Goal: Find specific page/section: Find specific page/section

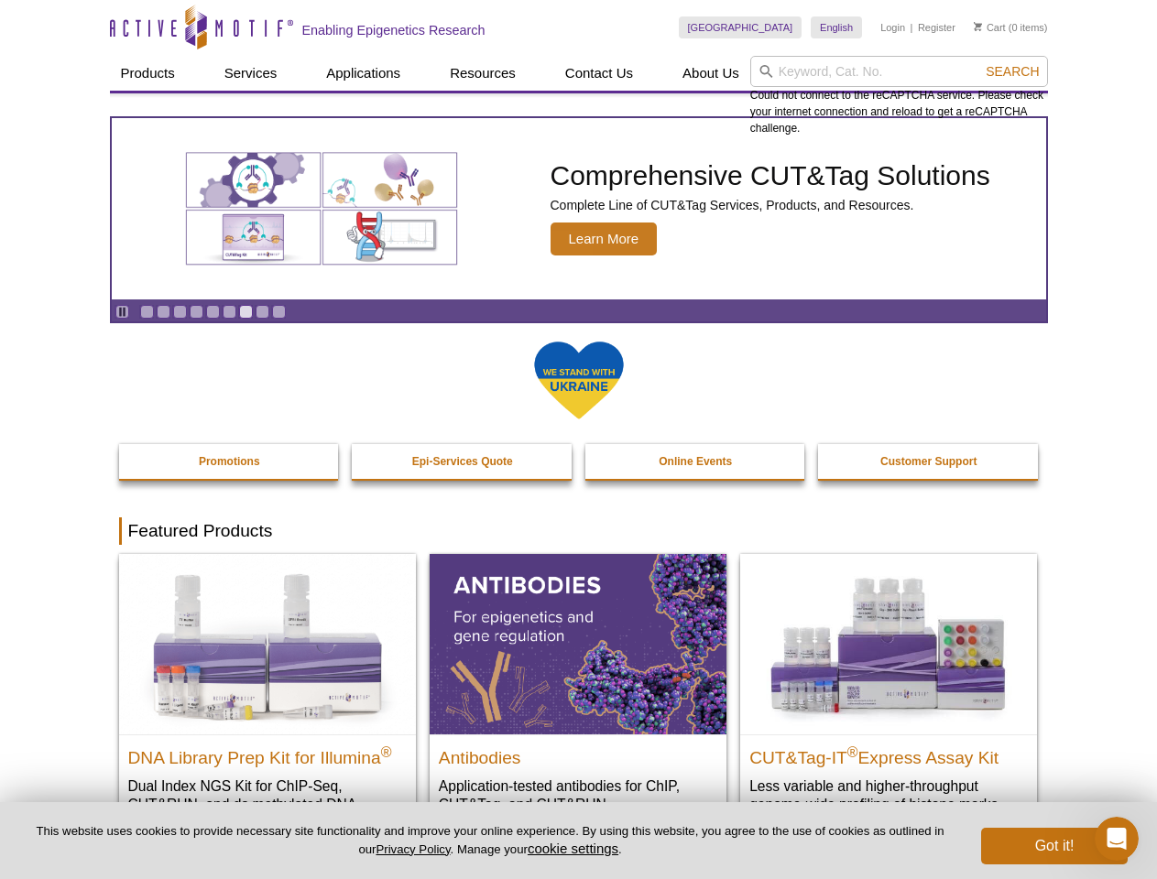
click at [899, 71] on input "search" at bounding box center [899, 71] width 298 height 31
click at [1012, 71] on span "Search" at bounding box center [1012, 71] width 53 height 15
click at [122, 311] on icon "Pause" at bounding box center [122, 312] width 12 height 12
click at [147, 311] on link "Go to slide 1" at bounding box center [147, 312] width 14 height 14
click at [163, 311] on link "Go to slide 2" at bounding box center [164, 312] width 14 height 14
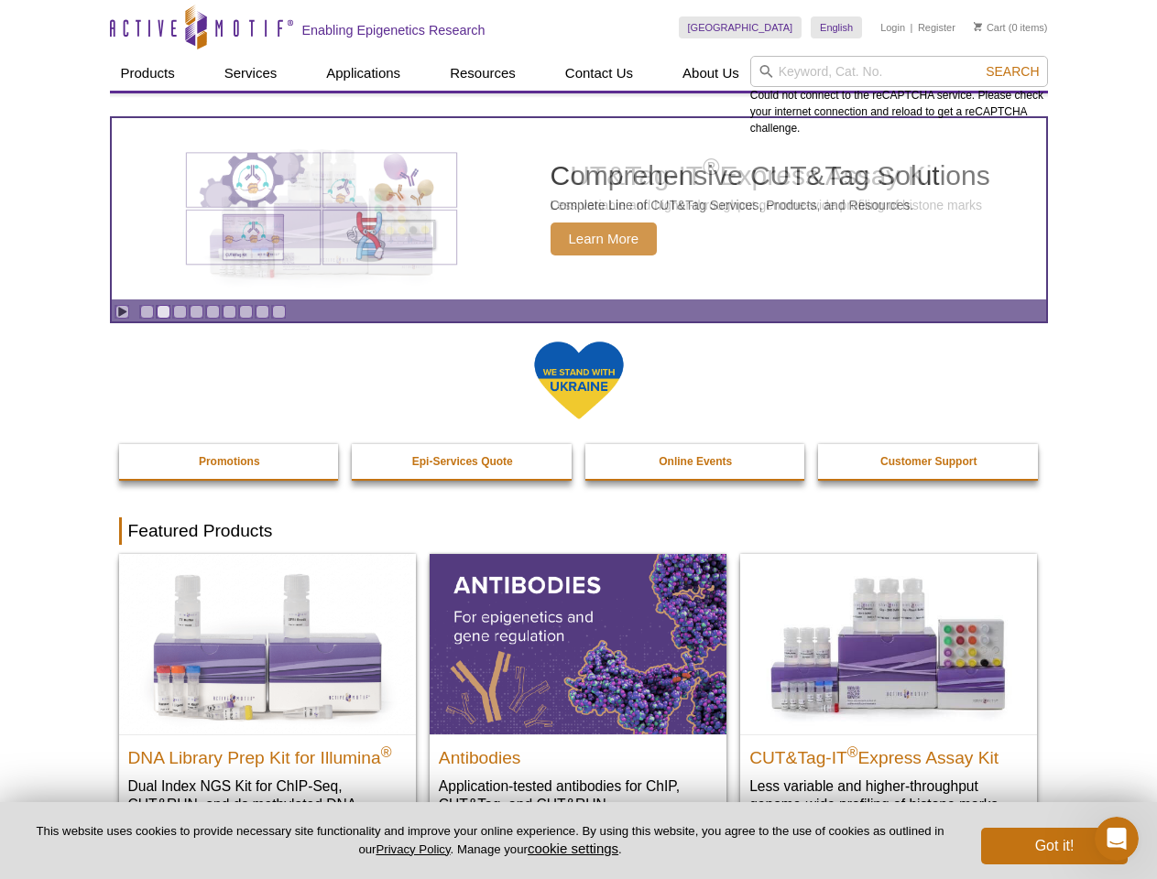
click at [180, 311] on link "Go to slide 3" at bounding box center [180, 312] width 14 height 14
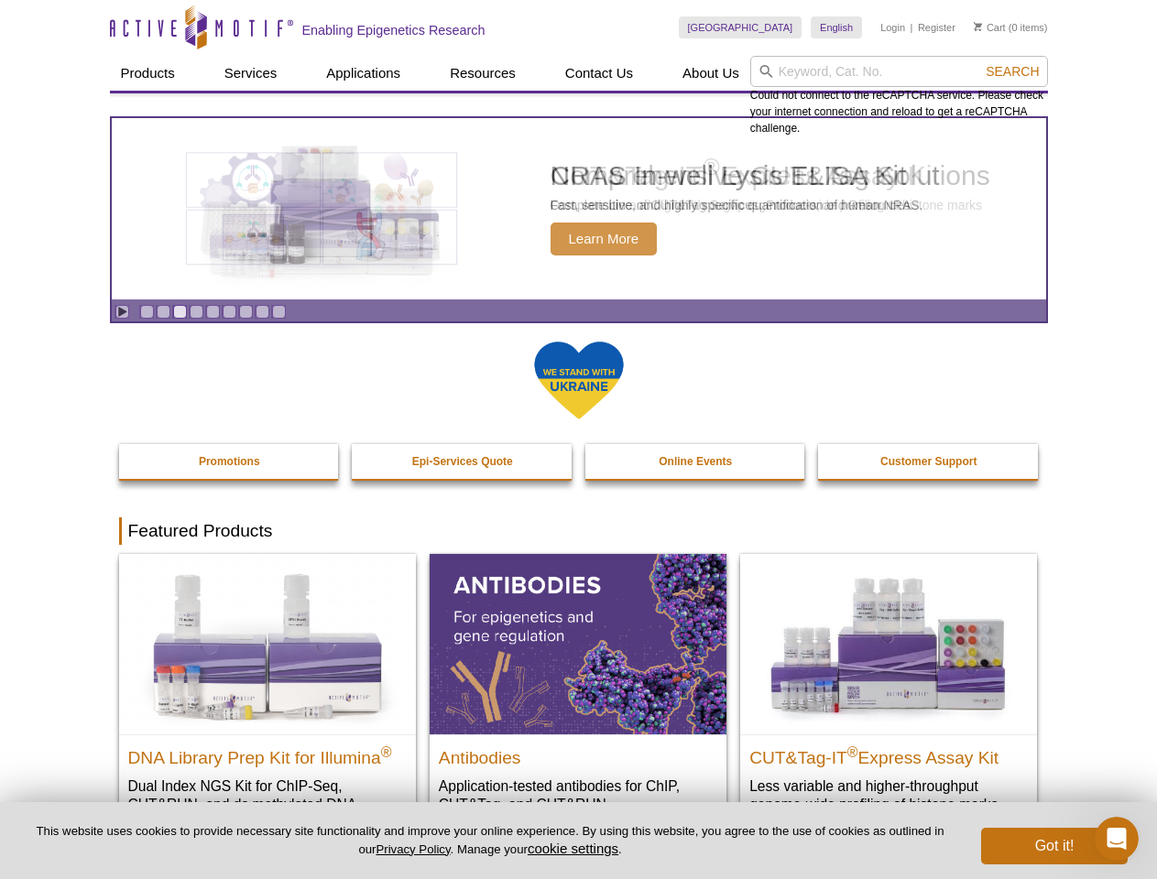
click at [196, 311] on link "Go to slide 4" at bounding box center [197, 312] width 14 height 14
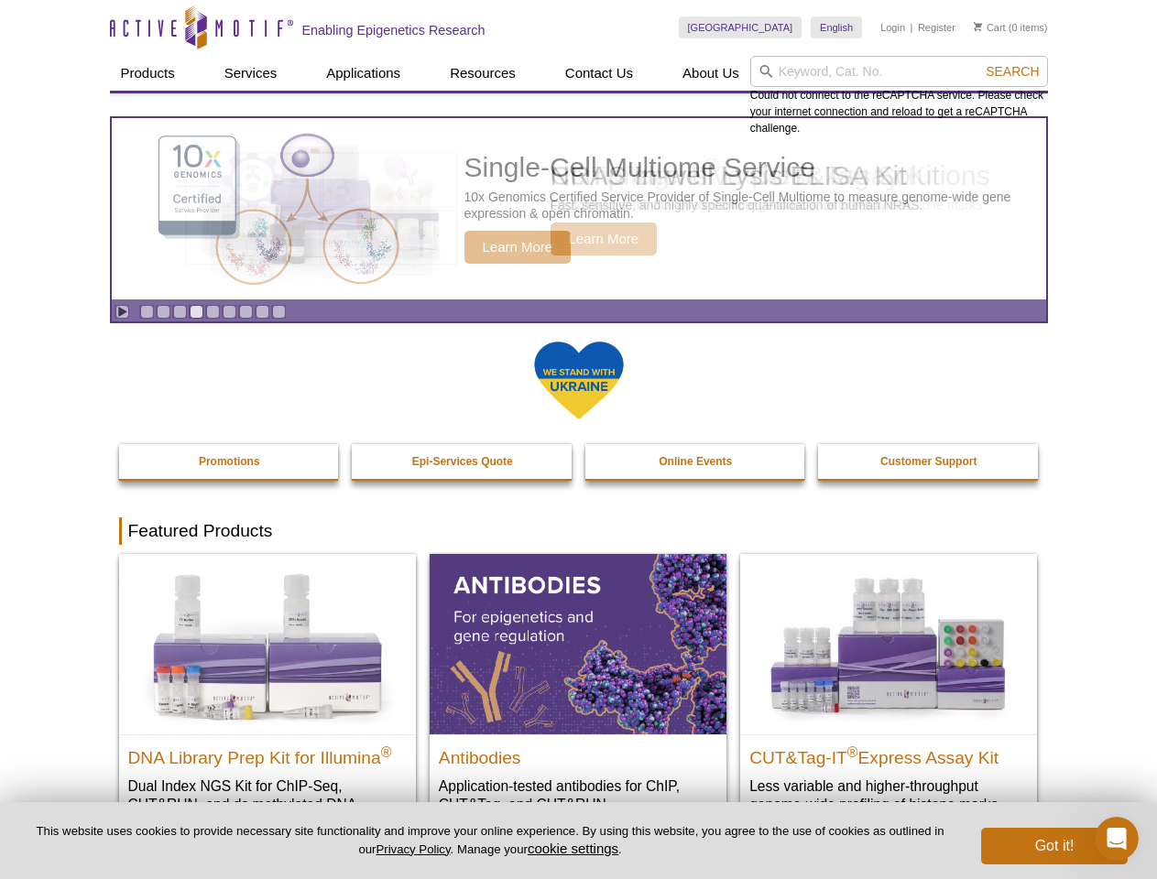
click at [213, 311] on link "Go to slide 5" at bounding box center [213, 312] width 14 height 14
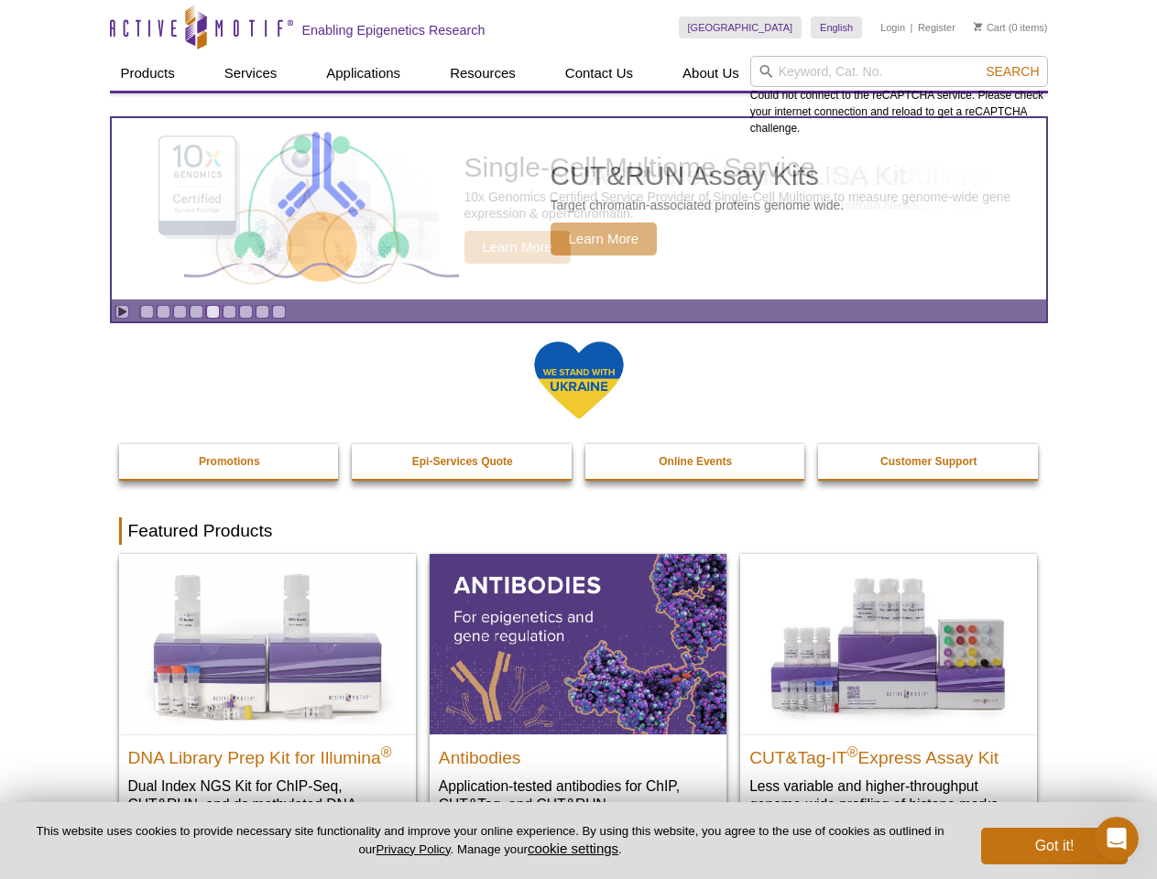
click at [229, 311] on link "Go to slide 6" at bounding box center [230, 312] width 14 height 14
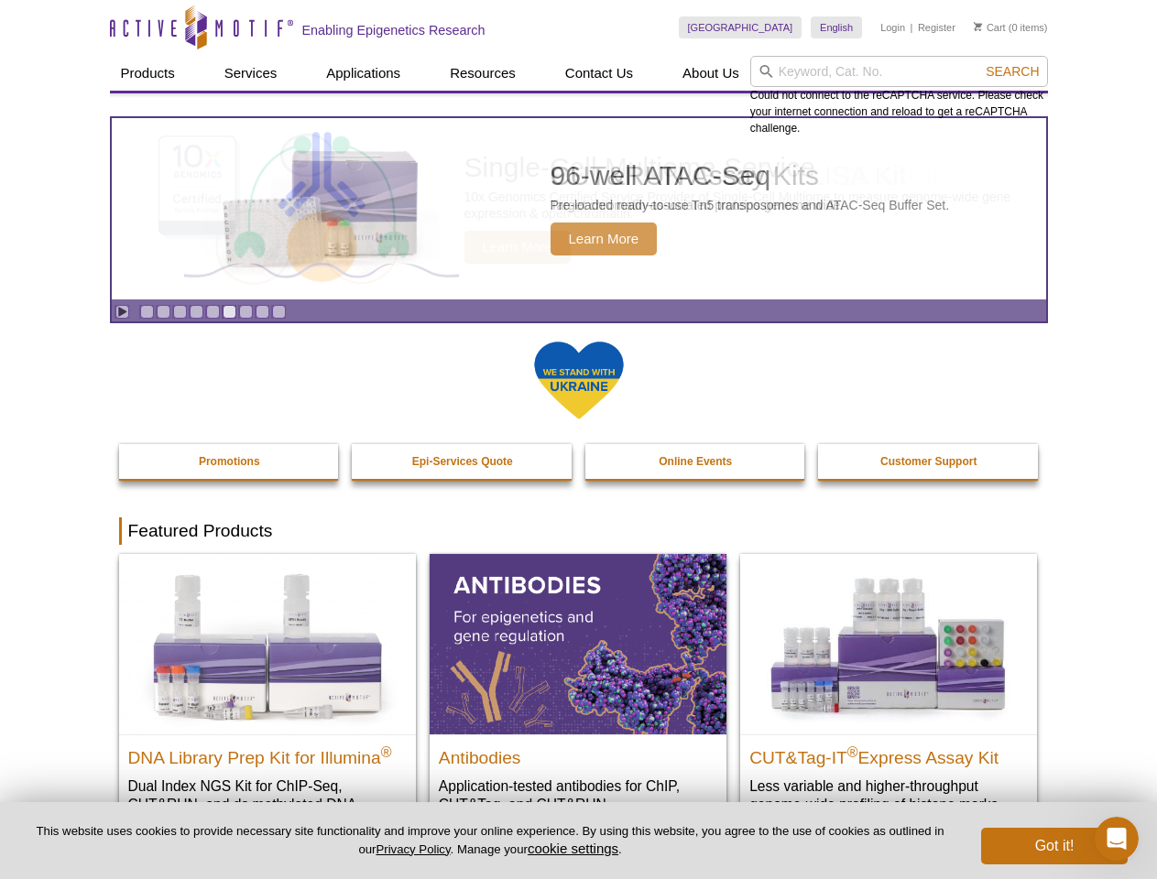
click at [245, 311] on link "Go to slide 7" at bounding box center [246, 312] width 14 height 14
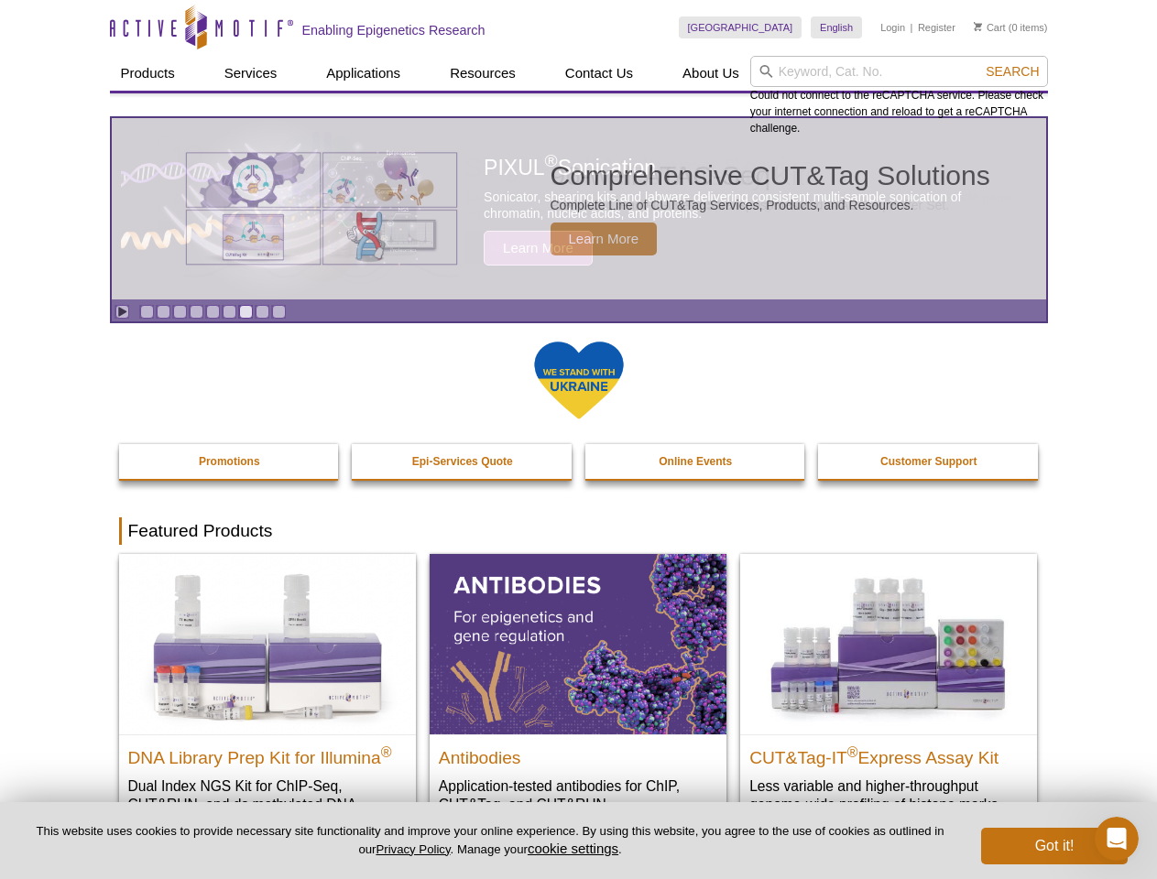
click at [1012, 71] on span "Search" at bounding box center [1012, 71] width 53 height 15
